Goal: Check status

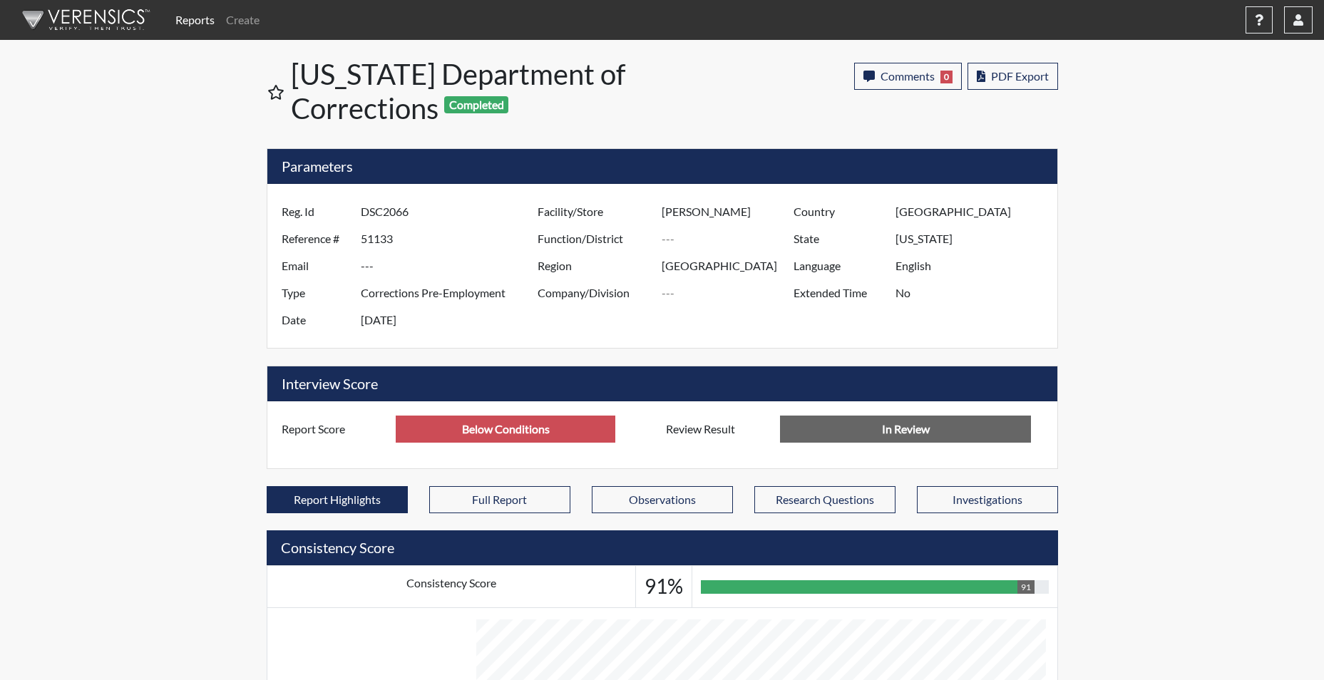
scroll to position [237, 592]
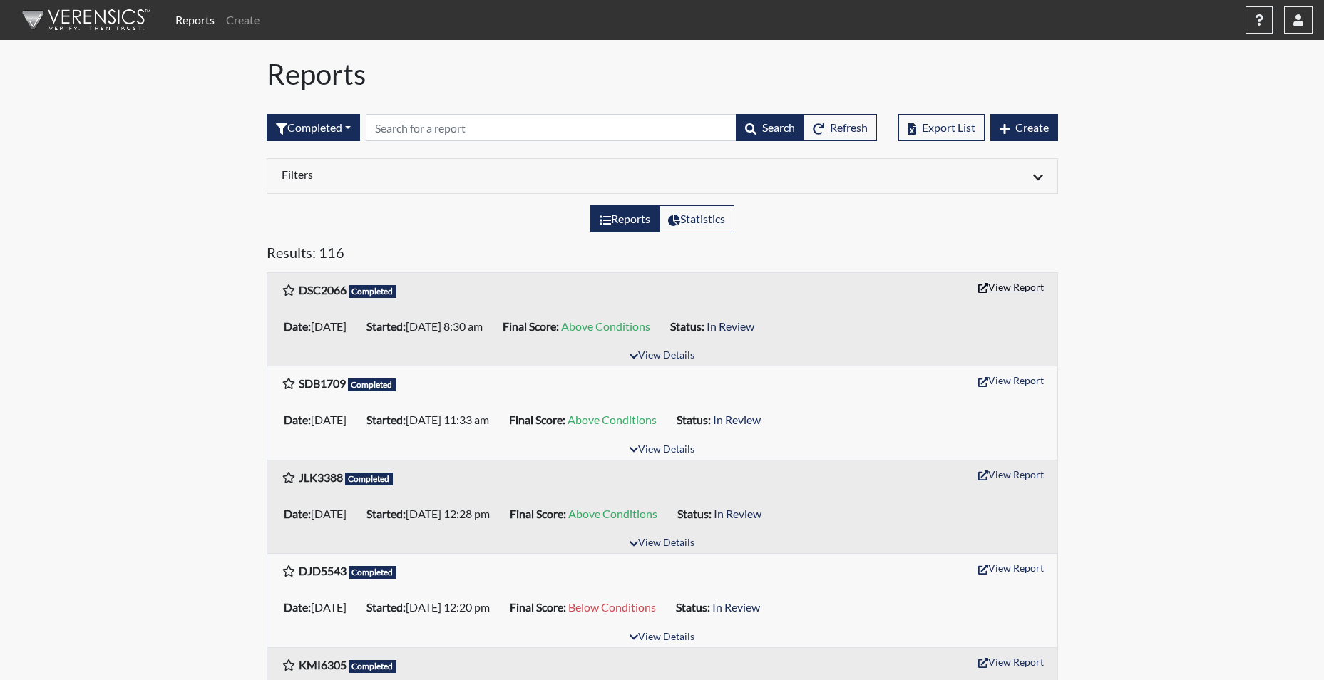
click at [1012, 283] on button "View Report" at bounding box center [1011, 287] width 78 height 22
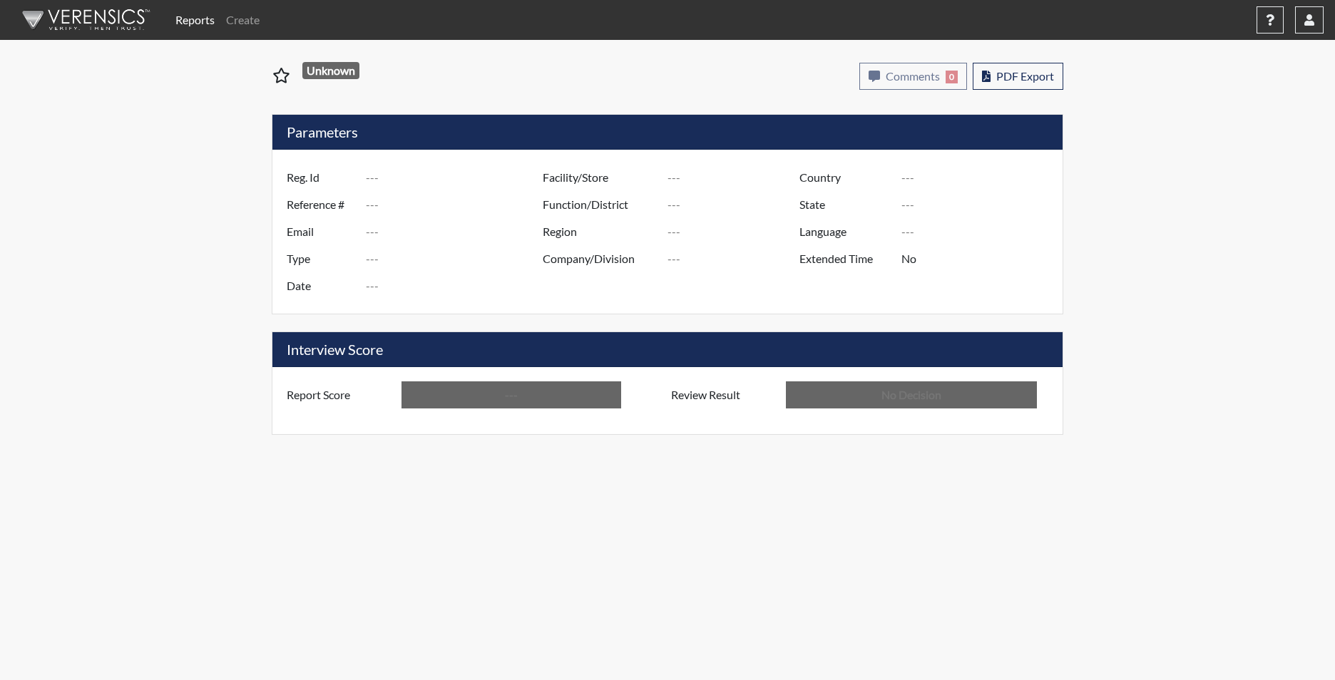
type input "DSC2066"
type input "51133"
type input "---"
type input "Corrections Pre-Employment"
type input "[DATE]"
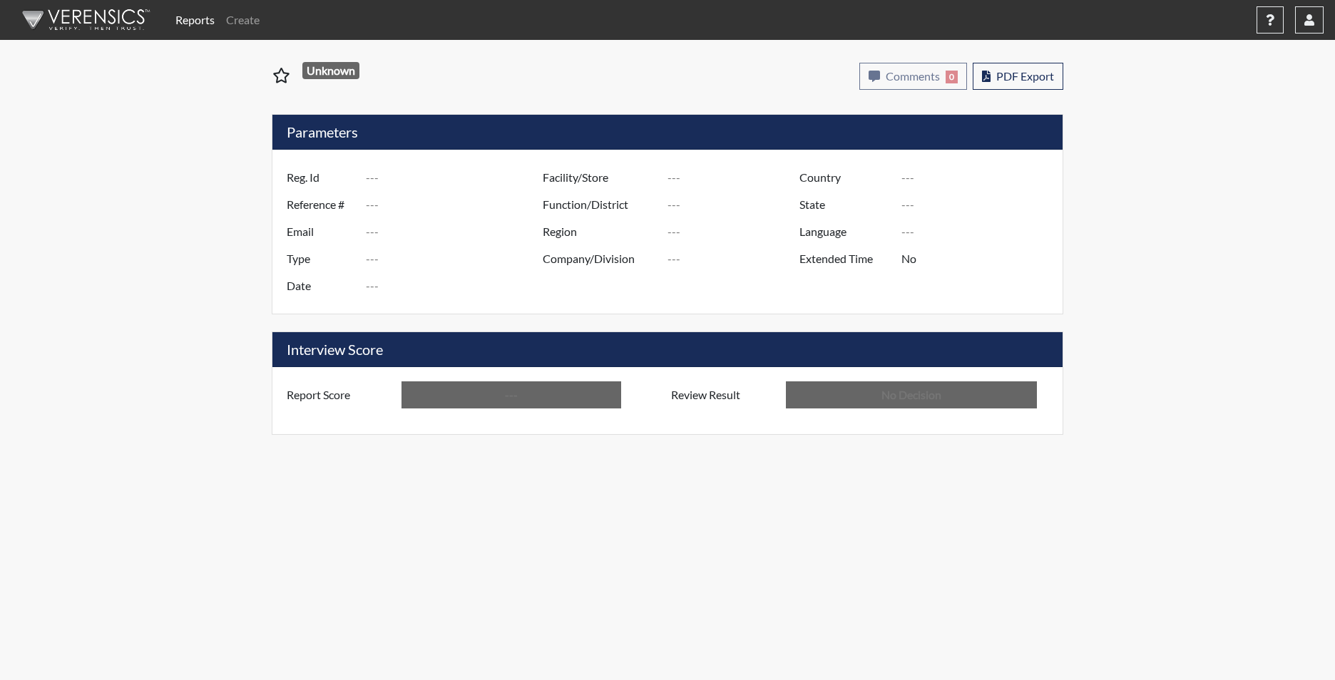
type input "[PERSON_NAME]"
type input "[GEOGRAPHIC_DATA]"
type input "[US_STATE]"
type input "English"
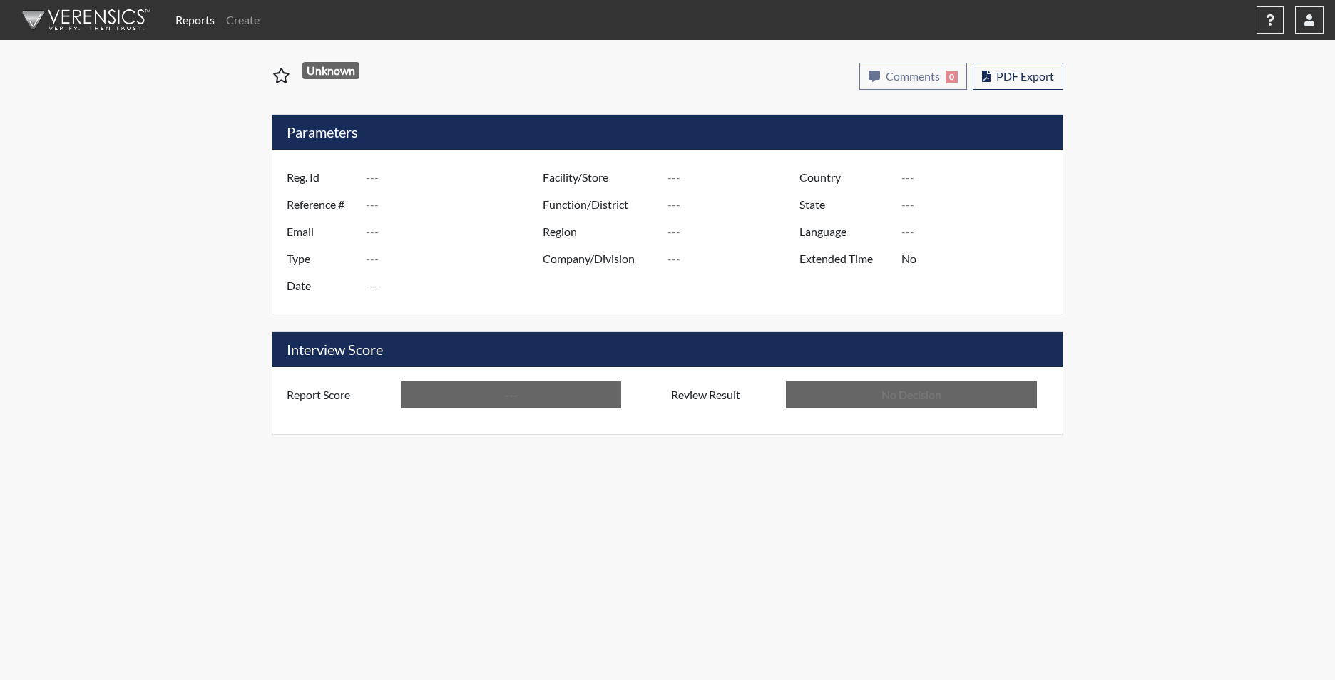
type input "Above Conditions"
type input "In Review"
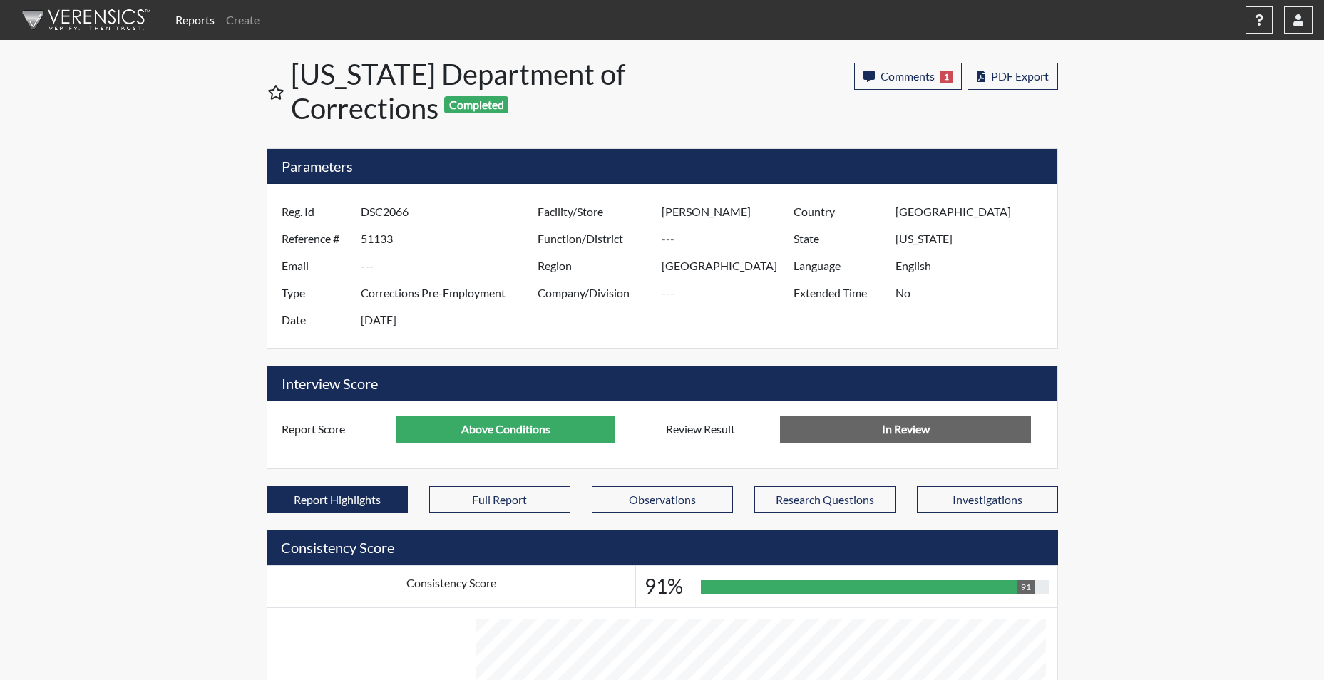
scroll to position [712675, 712320]
